Goal: Register for event/course

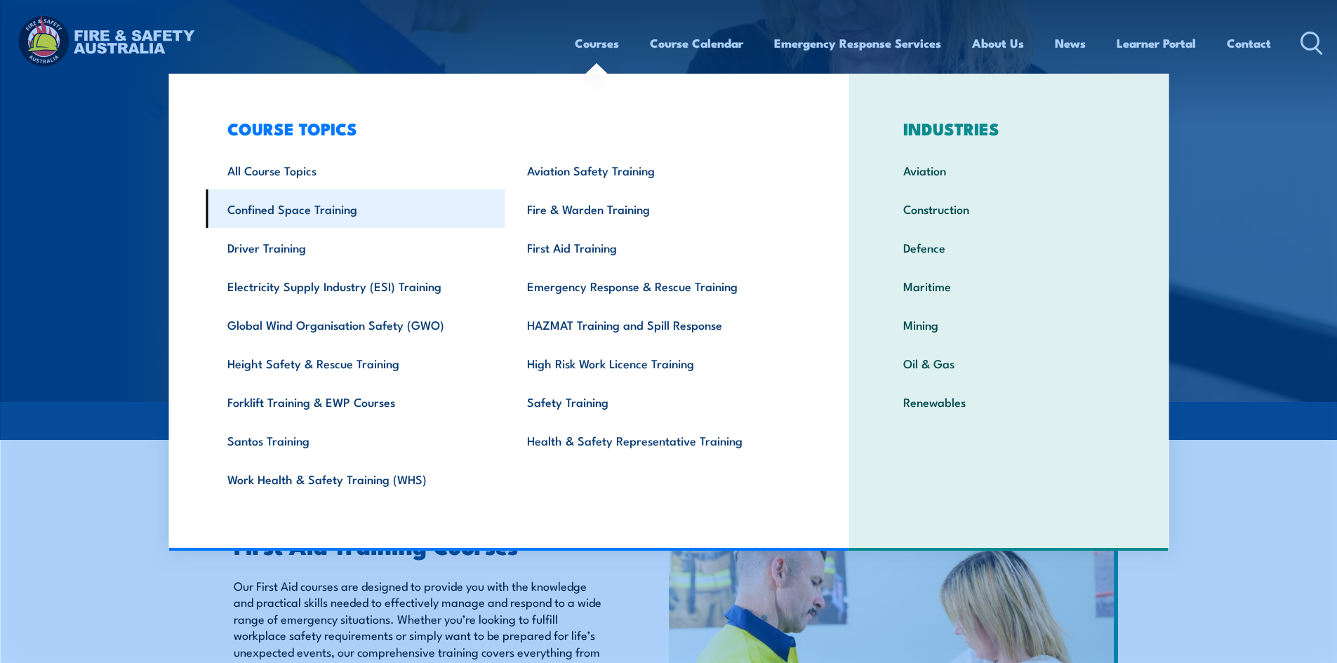
click at [328, 211] on link "Confined Space Training" at bounding box center [356, 208] width 300 height 39
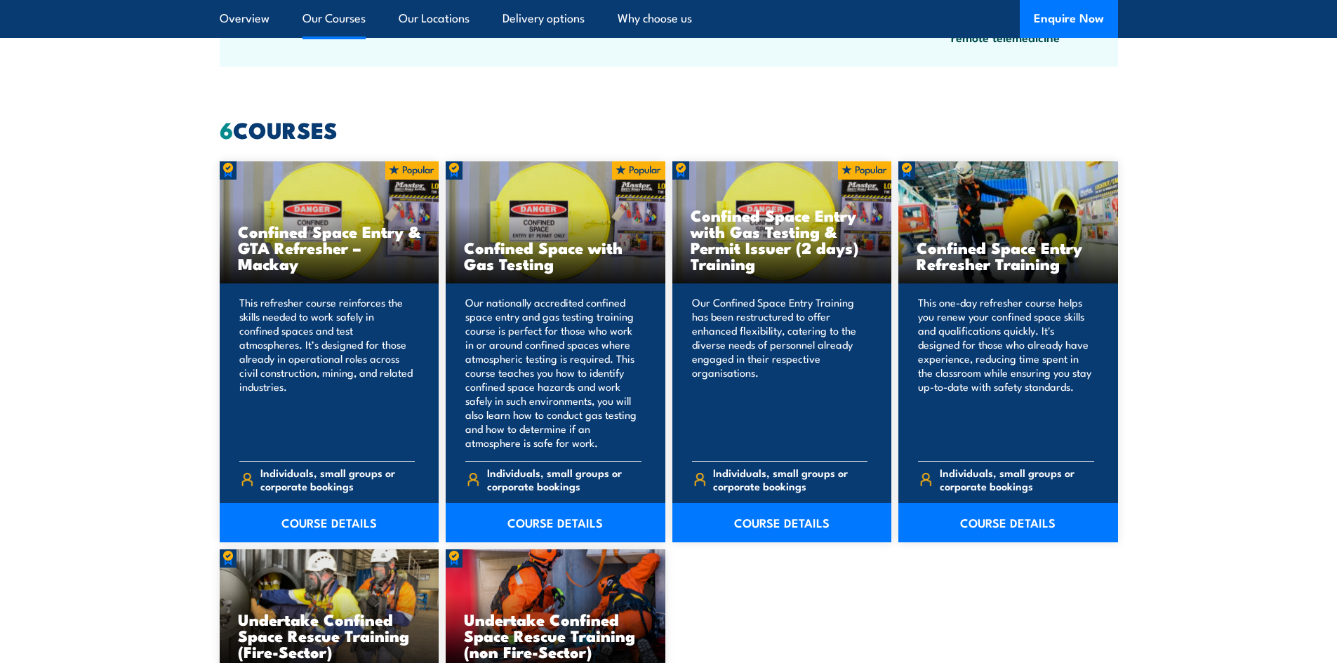
scroll to position [1052, 0]
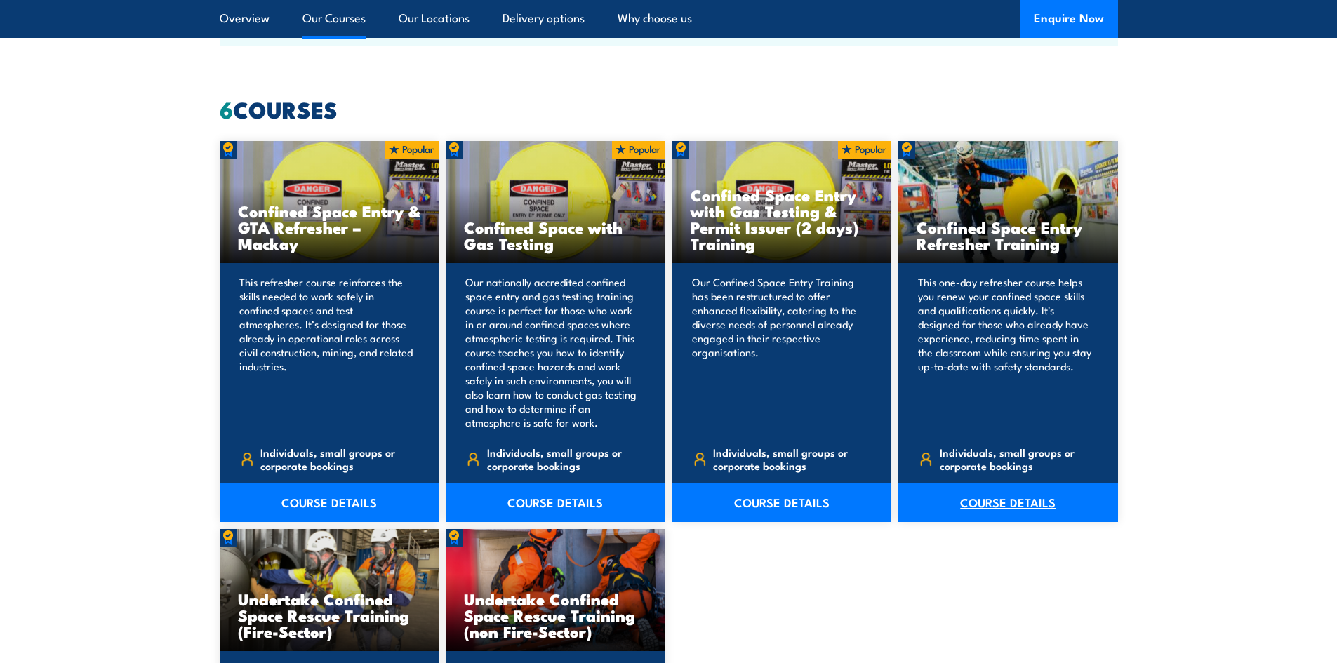
click at [1017, 502] on link "COURSE DETAILS" at bounding box center [1008, 502] width 220 height 39
click at [1022, 390] on p "This one-day refresher course helps you renew your confined space skills and qu…" at bounding box center [1006, 352] width 176 height 154
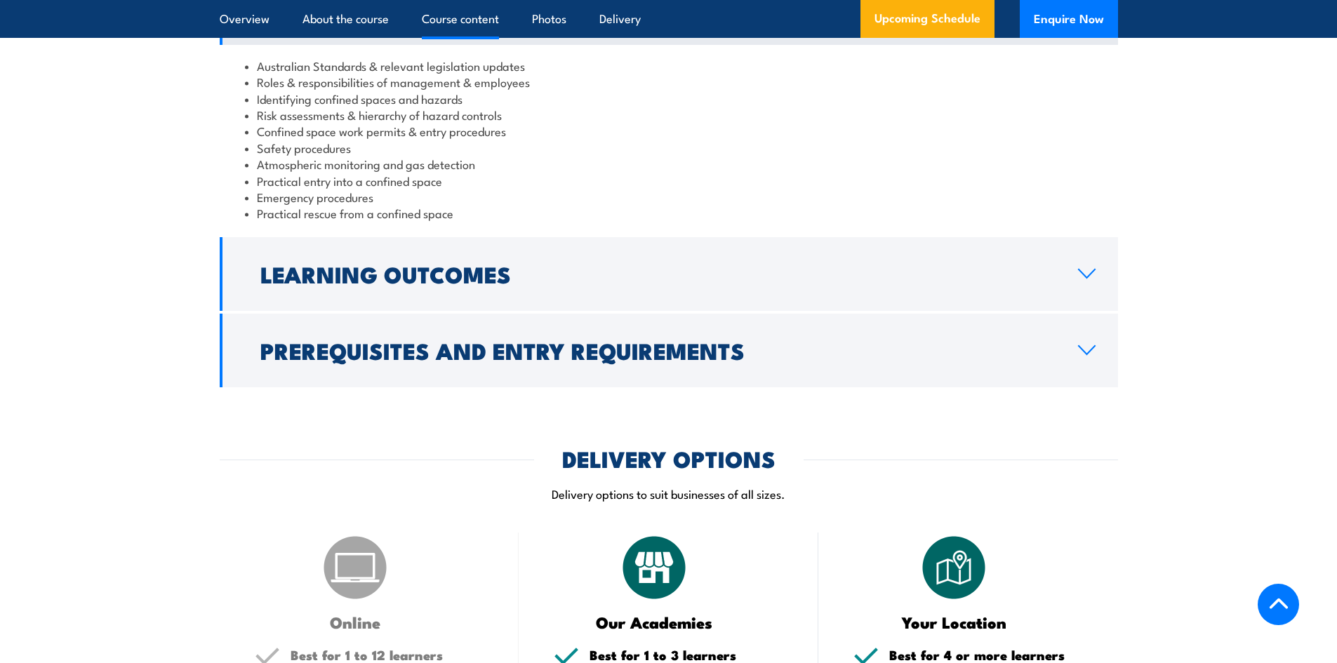
scroll to position [1544, 0]
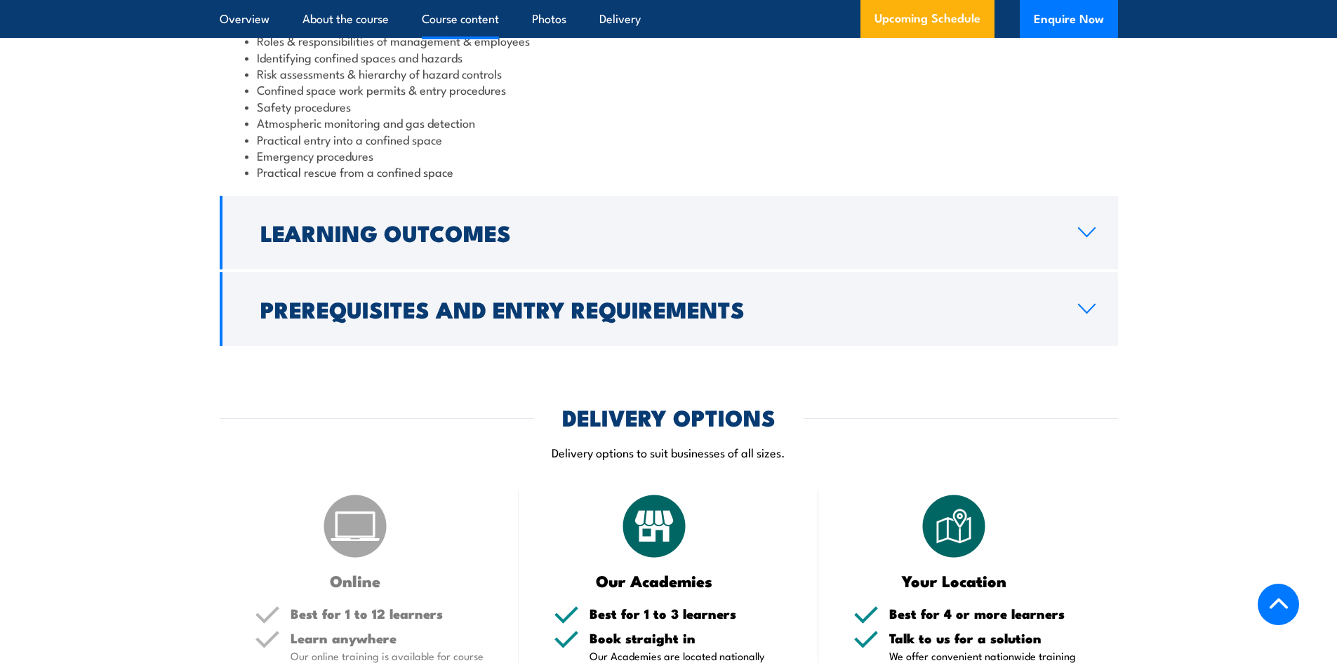
click at [714, 339] on link "Prerequisites and Entry Requirements" at bounding box center [669, 309] width 898 height 74
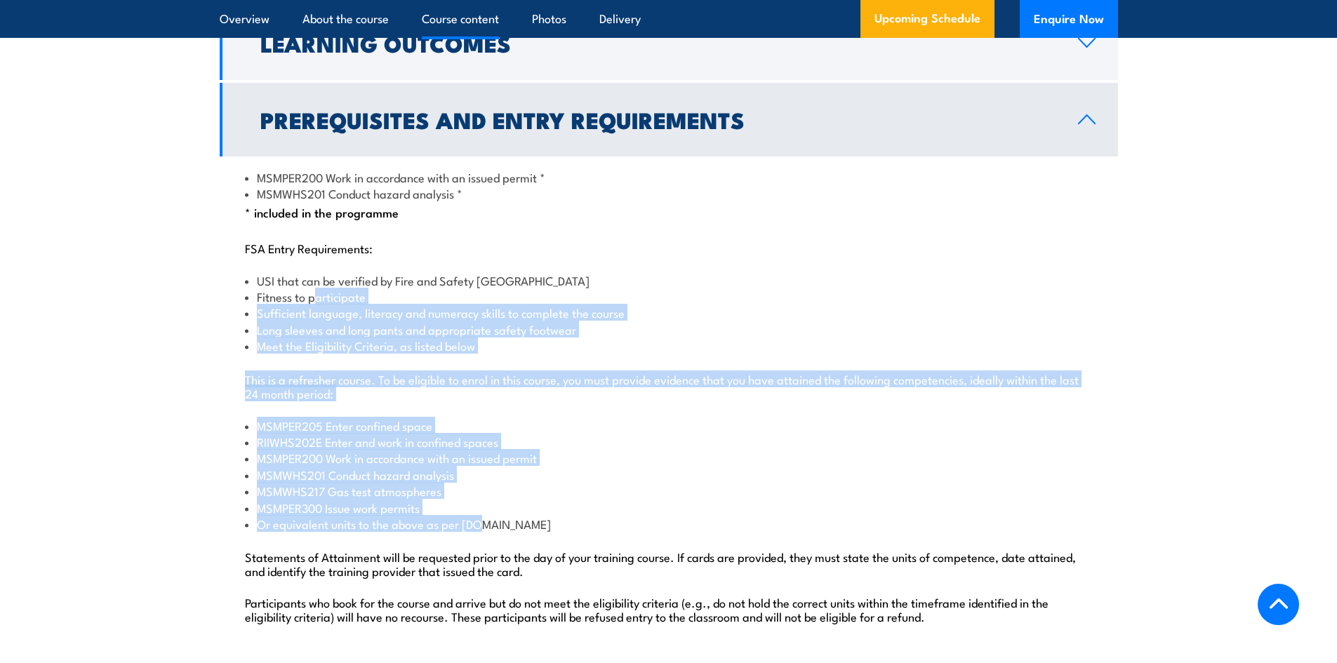
drag, startPoint x: 319, startPoint y: 285, endPoint x: 475, endPoint y: 526, distance: 287.1
click at [475, 526] on div "MSMPER200 Work in accordance with an issued permit * MSMWHS201 Conduct hazard a…" at bounding box center [669, 404] width 898 height 497
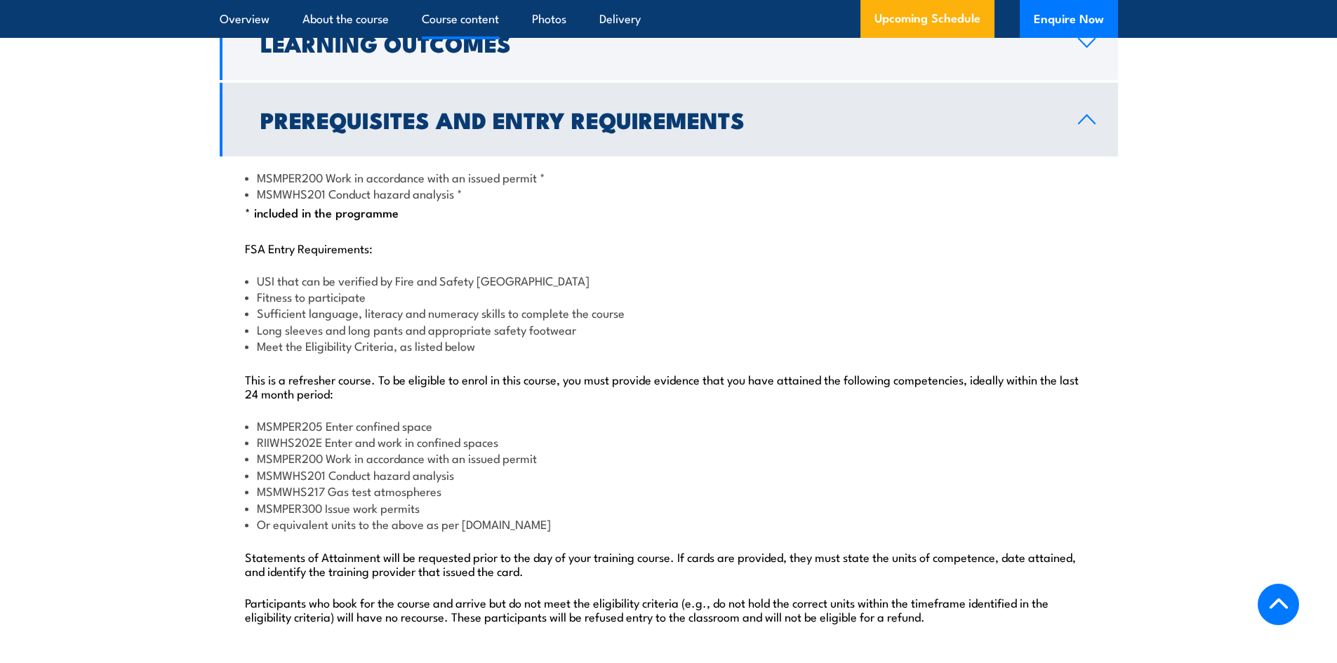
click at [722, 246] on p "FSA Entry Requirements:" at bounding box center [669, 248] width 848 height 14
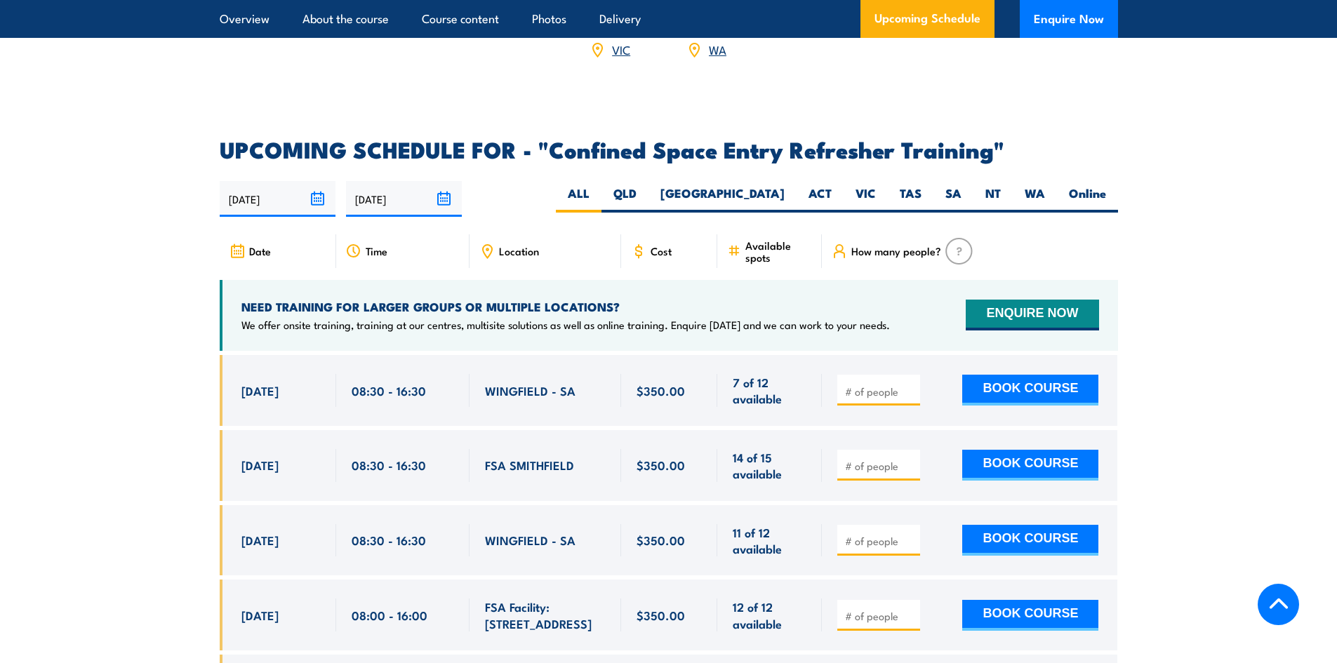
scroll to position [2736, 0]
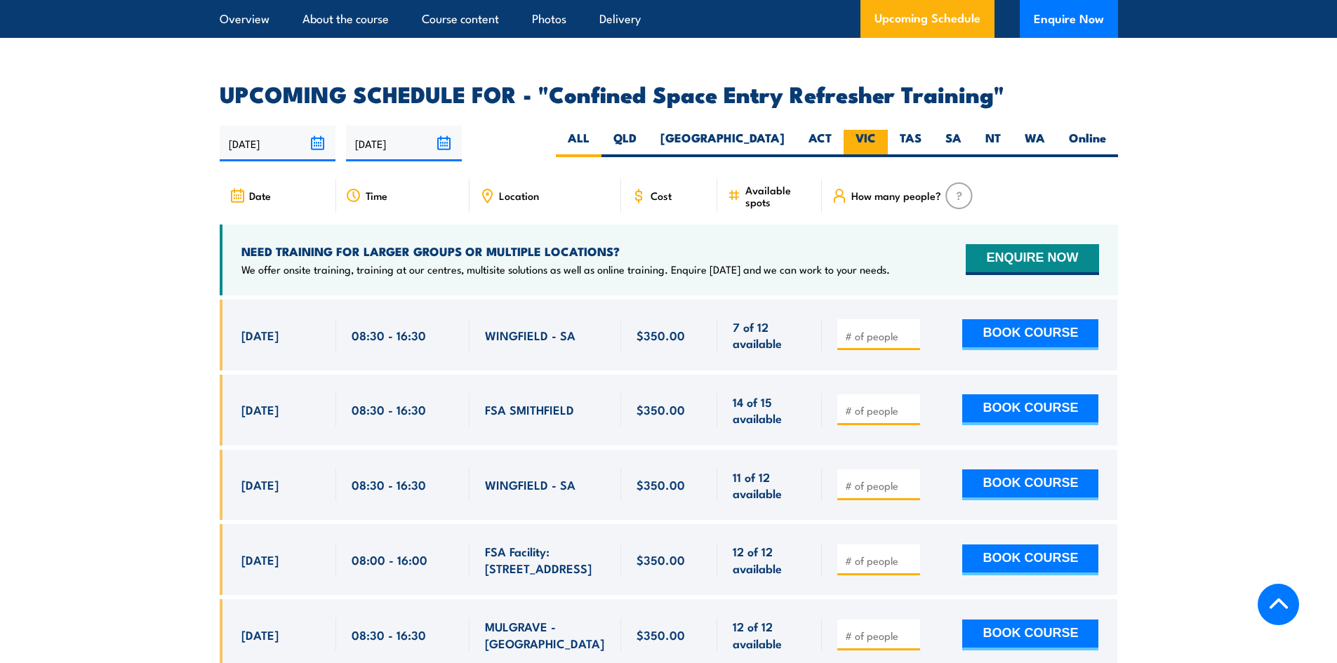
click at [855, 130] on label "VIC" at bounding box center [865, 143] width 44 height 27
click at [876, 130] on input "VIC" at bounding box center [880, 134] width 9 height 9
radio input "true"
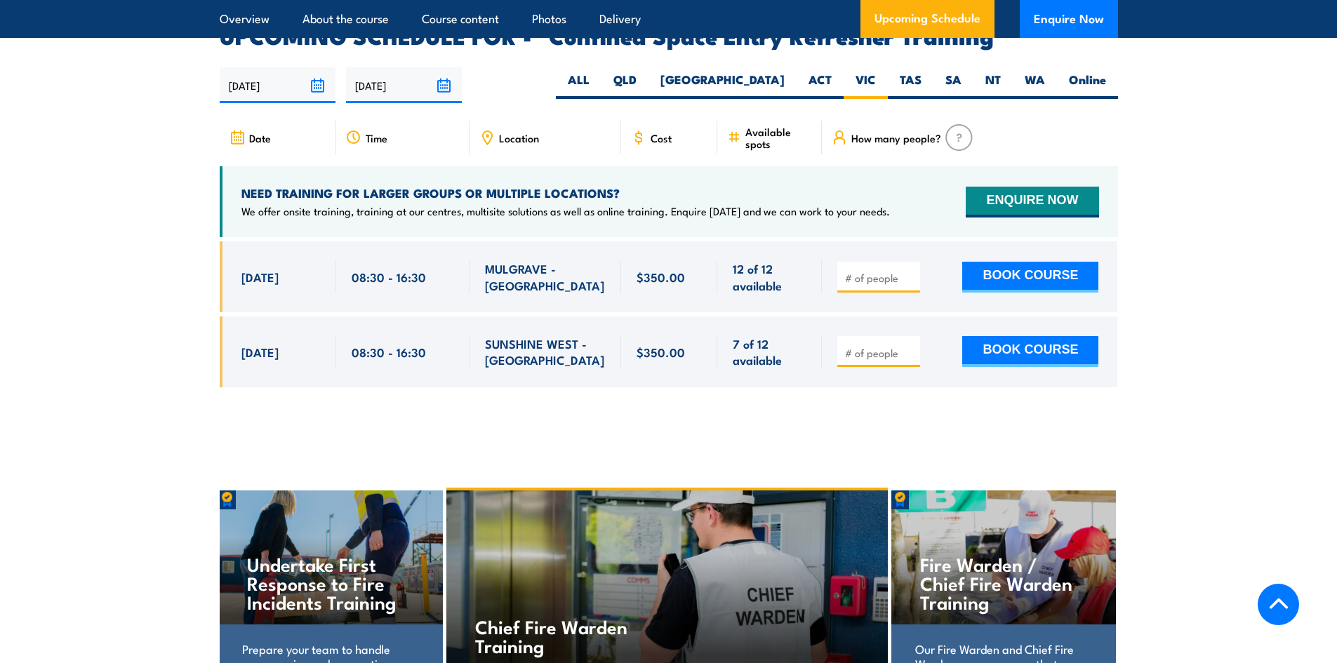
scroll to position [2488, 0]
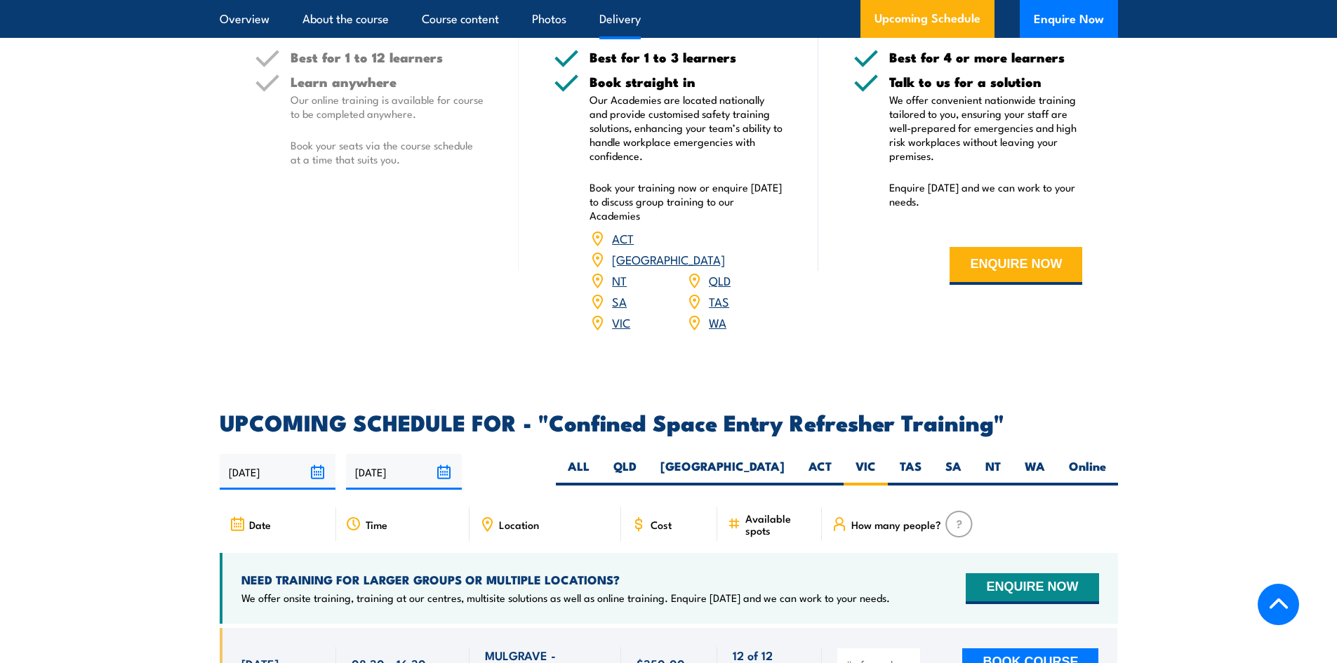
scroll to position [1997, 0]
